Goal: Information Seeking & Learning: Learn about a topic

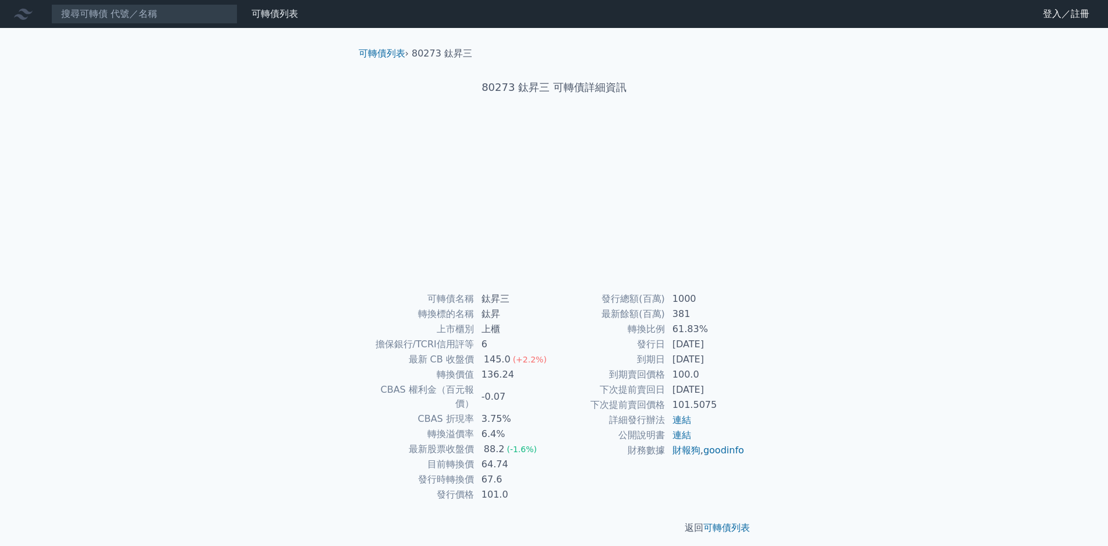
scroll to position [110, 0]
drag, startPoint x: 879, startPoint y: 124, endPoint x: 885, endPoint y: 132, distance: 9.6
click at [882, 128] on div "可轉債列表 財務數據 可轉債列表 財務數據 登入／註冊 登入／註冊 可轉債列表 › 80273 鈦昇三 80273 鈦昇三 可轉債詳細資訊 可轉債名稱 6" at bounding box center [554, 276] width 1108 height 553
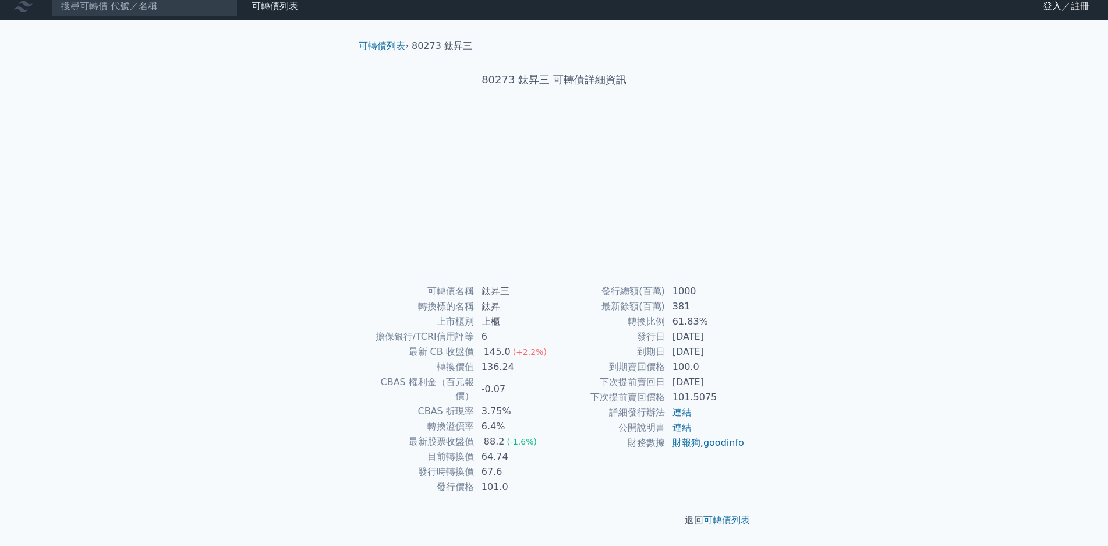
scroll to position [110, 0]
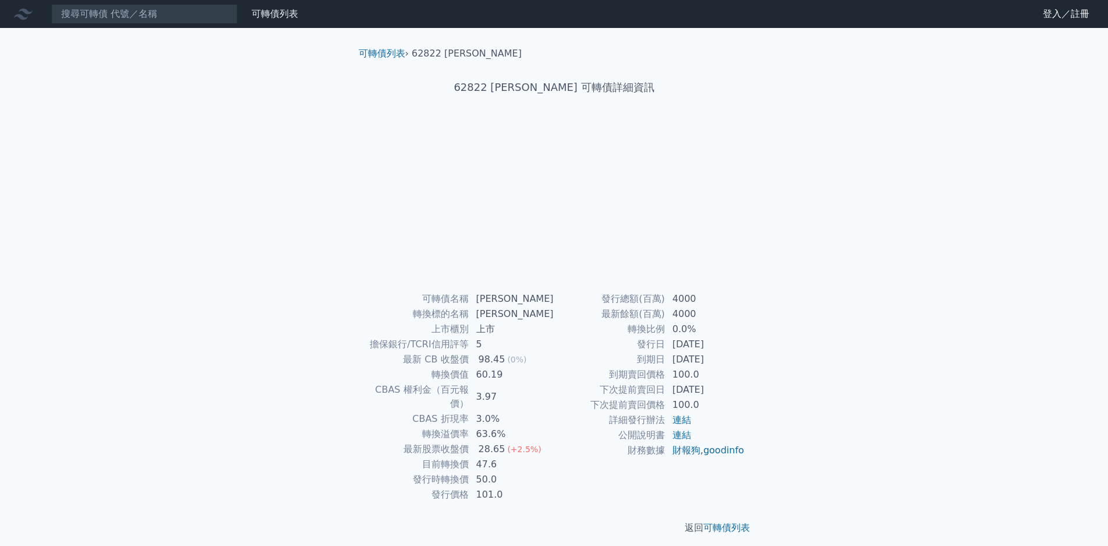
click at [818, 236] on div "可轉債列表 財務數據 可轉債列表 財務數據 登入／註冊 登入／註冊 可轉債列表 › 62822 [PERSON_NAME] 62822 [PERSON_NAM…" at bounding box center [554, 276] width 1108 height 553
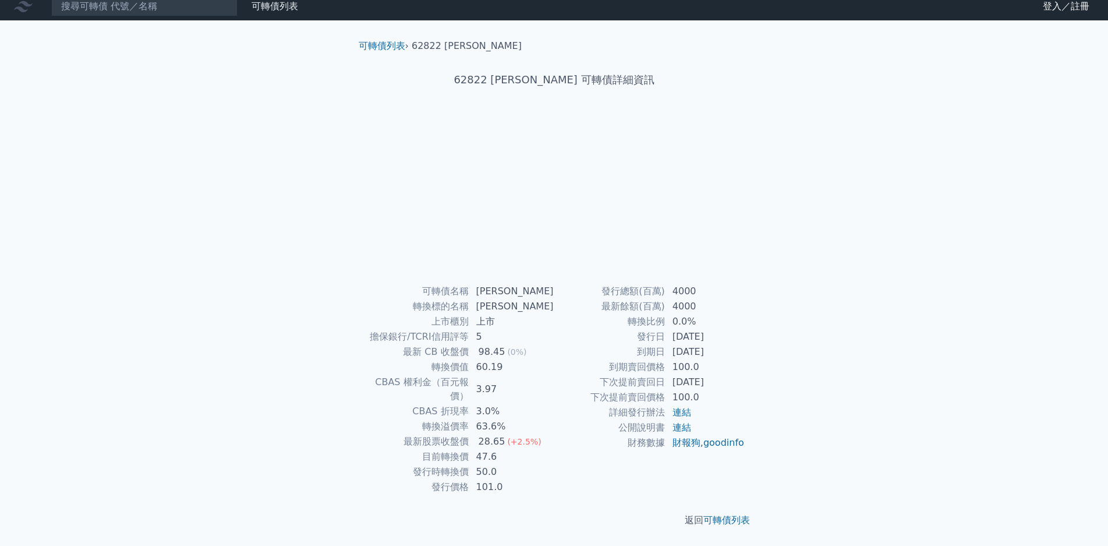
scroll to position [110, 0]
click at [807, 264] on div "可轉債列表 財務數據 可轉債列表 財務數據 登入／註冊 登入／註冊 可轉債列表 › 62822 [PERSON_NAME] 62822 [PERSON_NAM…" at bounding box center [554, 268] width 1108 height 553
